Goal: Task Accomplishment & Management: Complete application form

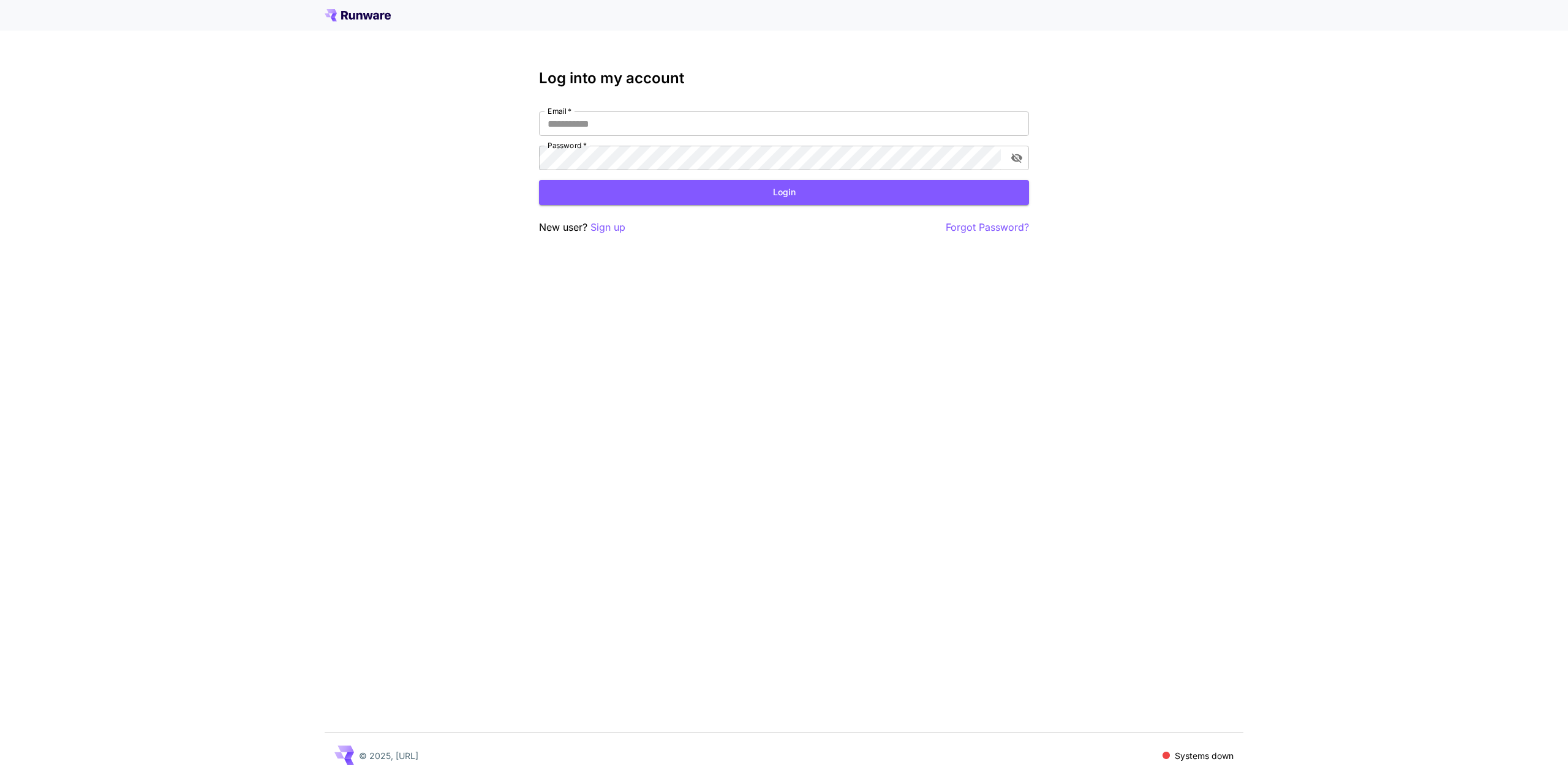
click at [344, 8] on div at bounding box center [784, 15] width 1568 height 31
click at [358, 14] on icon at bounding box center [359, 16] width 6 height 7
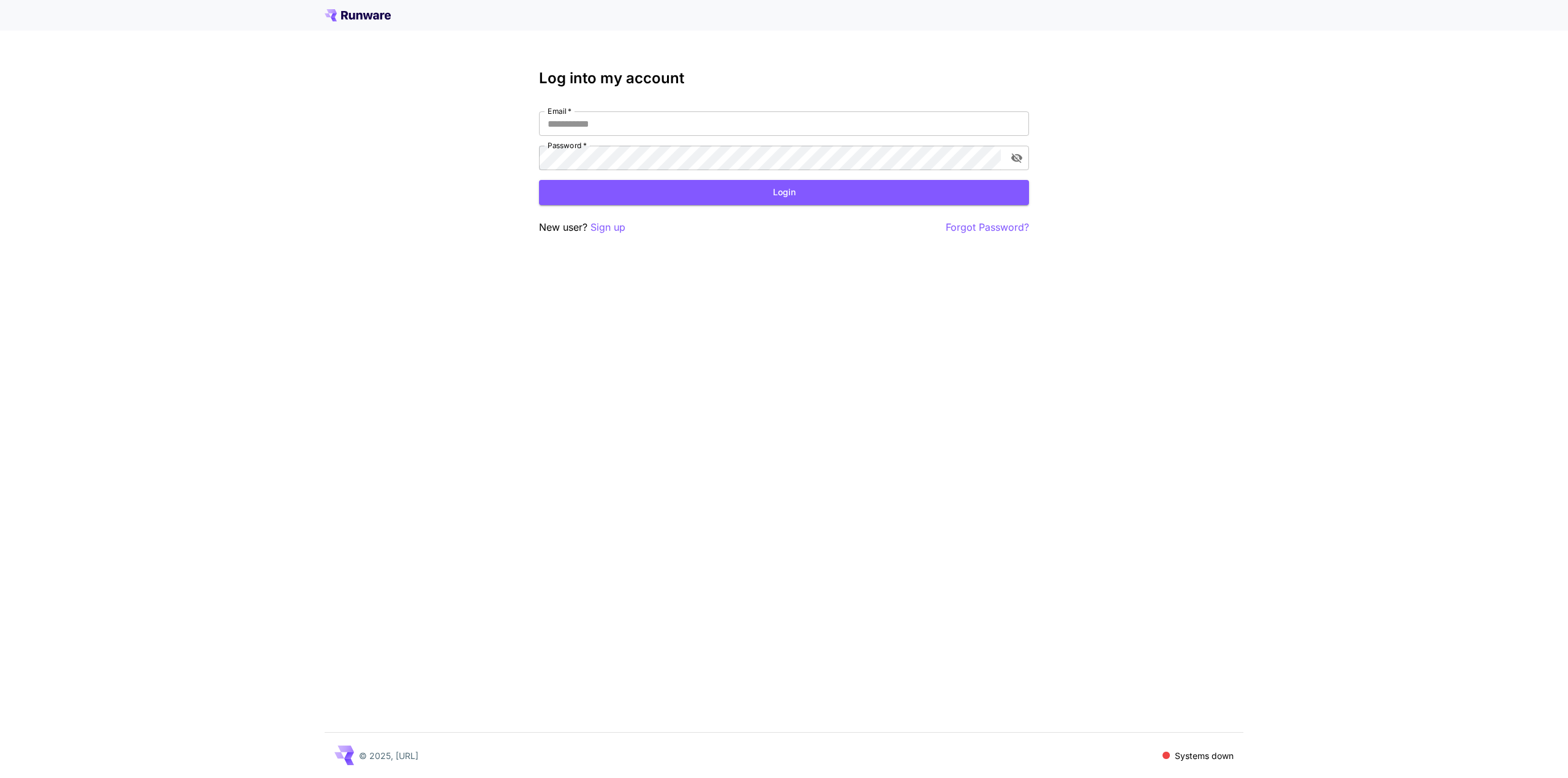
click at [358, 14] on icon at bounding box center [359, 16] width 6 height 7
click at [603, 224] on p "Sign up" at bounding box center [608, 227] width 35 height 15
